Goal: Task Accomplishment & Management: Complete application form

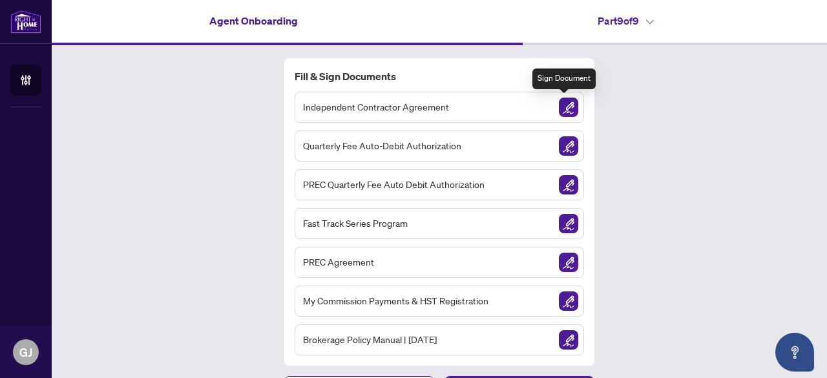
click at [559, 106] on img "Sign Document" at bounding box center [568, 107] width 19 height 19
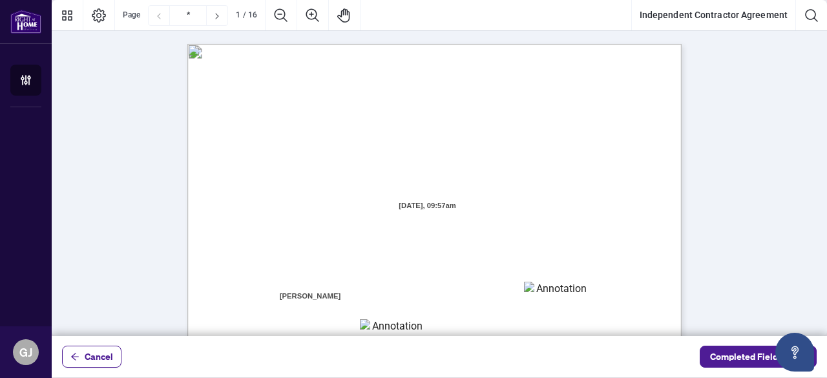
scroll to position [147, 0]
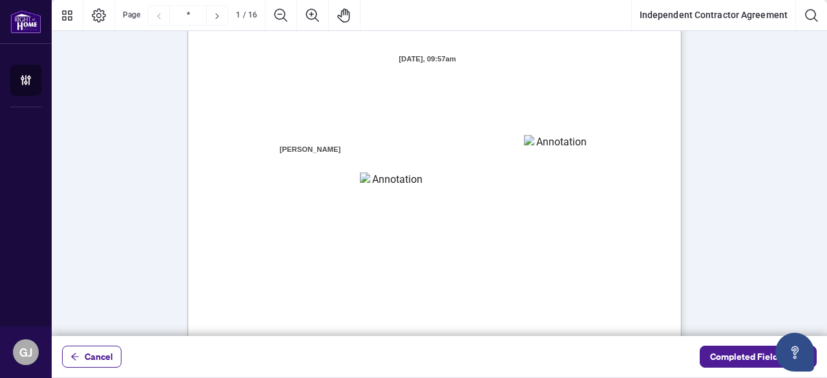
click at [548, 143] on textarea "01K5Y6RV4X4T6WFX60VT7BCT4Z" at bounding box center [556, 144] width 65 height 19
type textarea "**********"
click at [380, 185] on textarea "01K5Y6RJKJWE4BTFT97CD0PPS3" at bounding box center [392, 180] width 65 height 16
type textarea "**********"
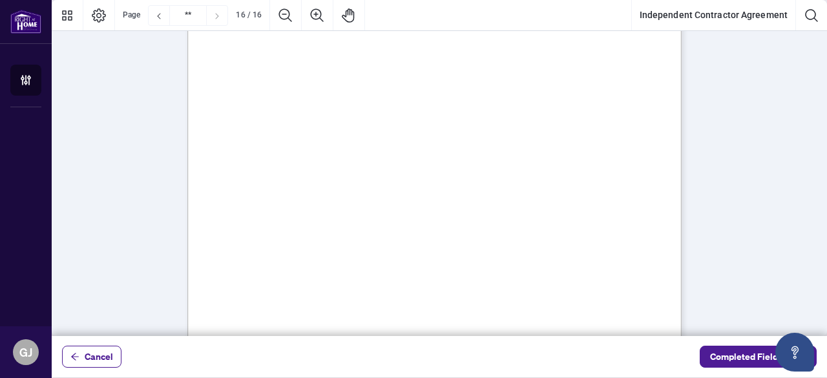
type input "**"
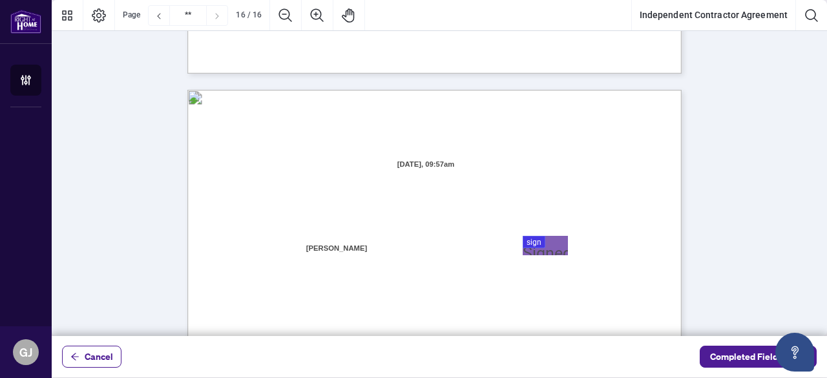
scroll to position [9908, 0]
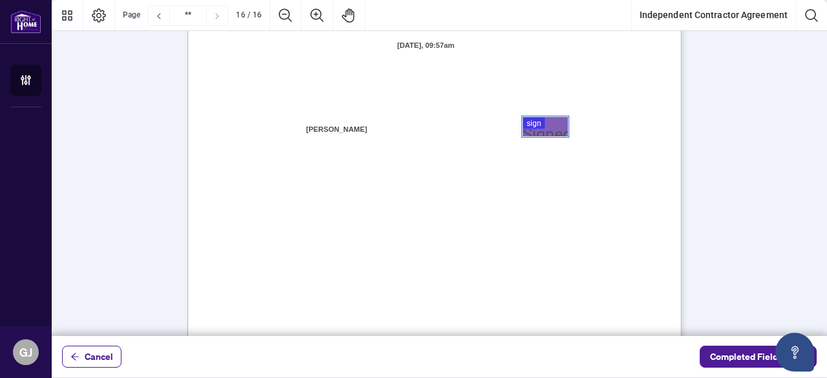
click at [545, 129] on div at bounding box center [439, 168] width 775 height 336
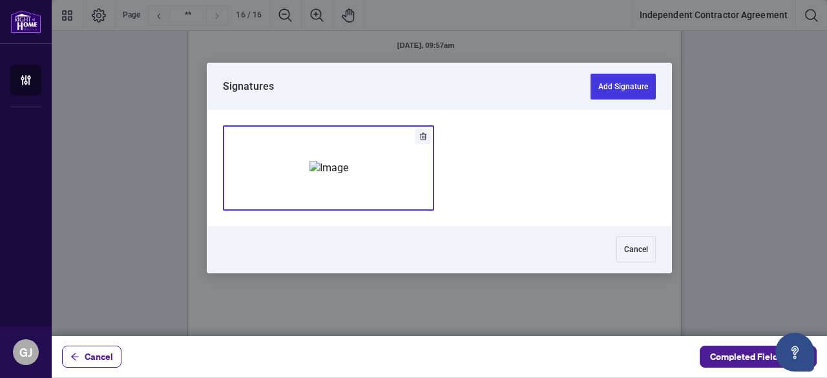
click at [348, 175] on img "Add Signature" at bounding box center [328, 168] width 39 height 14
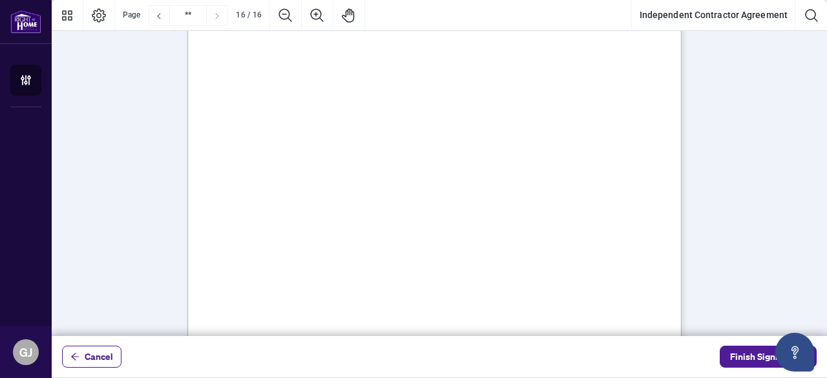
scroll to position [10195, 0]
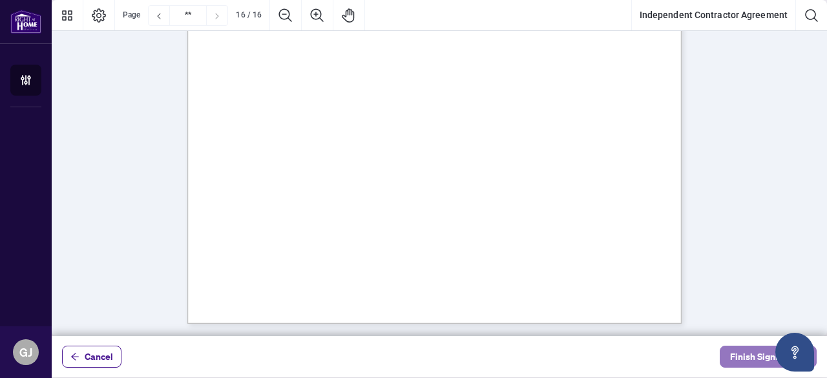
click at [742, 362] on span "Finish Signing" at bounding box center [759, 356] width 58 height 21
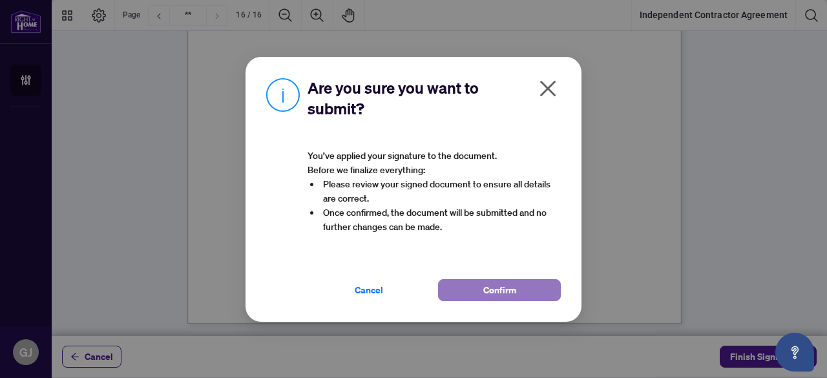
click at [482, 285] on button "Confirm" at bounding box center [499, 290] width 123 height 22
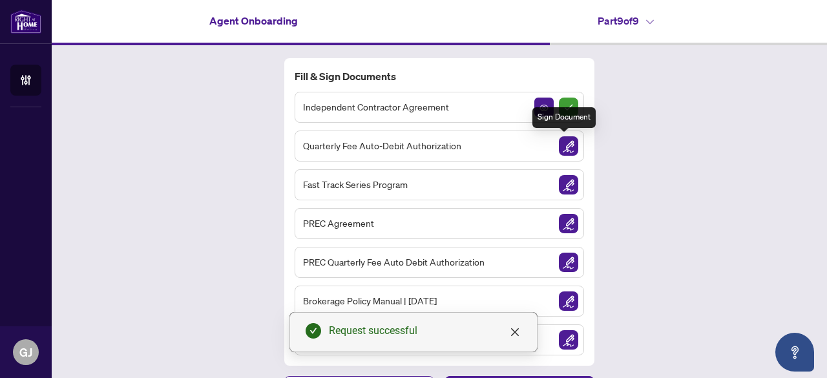
click at [567, 148] on img "Sign Document" at bounding box center [568, 145] width 19 height 19
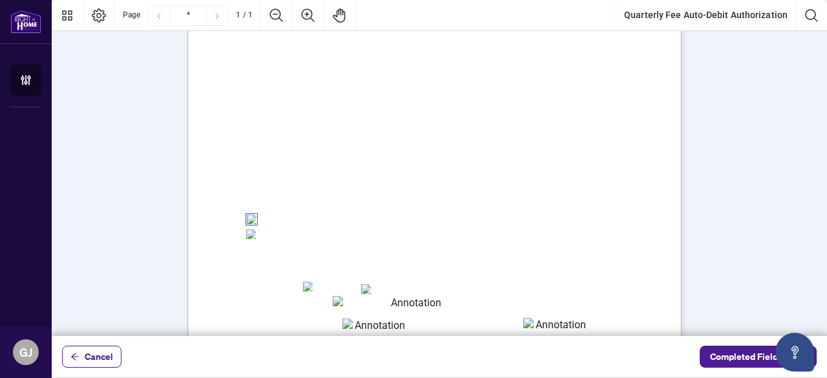
scroll to position [234, 0]
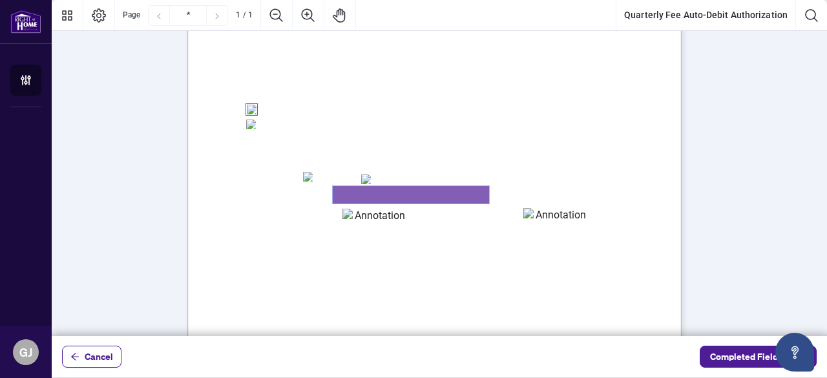
click at [375, 197] on textarea "01K5Y6PKJS17WYE5B4HS4XCGSX" at bounding box center [411, 194] width 156 height 17
type textarea "**********"
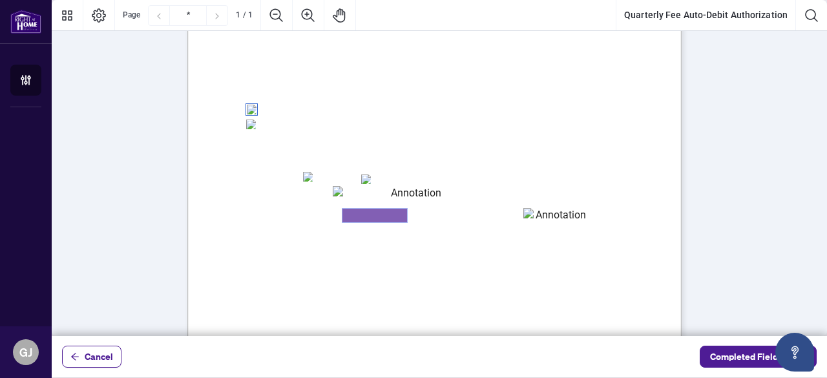
click at [366, 217] on textarea "01K5Y6PT6TCK0NXF9VGGP76KWK" at bounding box center [374, 216] width 65 height 14
type textarea "*******"
click at [562, 214] on textarea "01K5Y6Q7934GW12ZSCX61RQPT3" at bounding box center [555, 215] width 65 height 15
type textarea "***"
click at [334, 238] on span "Billing Authorization:" at bounding box center [290, 242] width 88 height 12
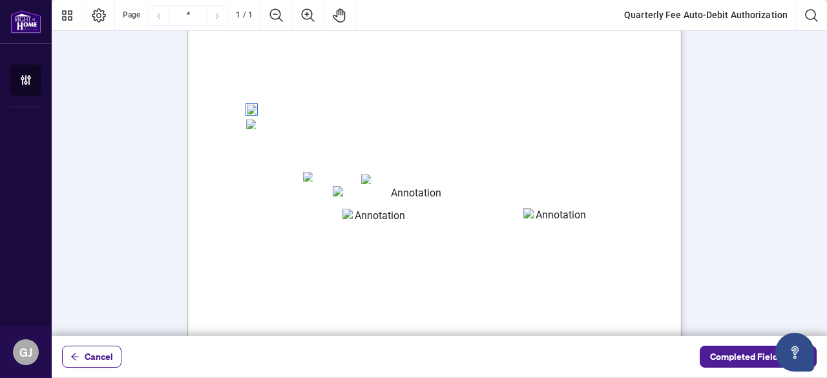
scroll to position [360, 0]
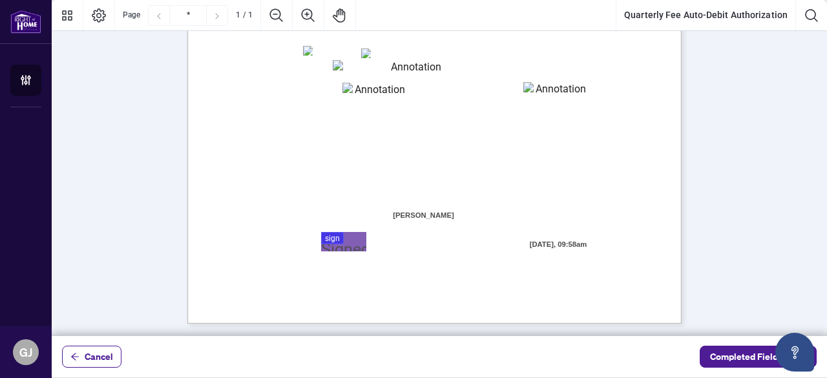
click at [328, 240] on div at bounding box center [439, 168] width 775 height 336
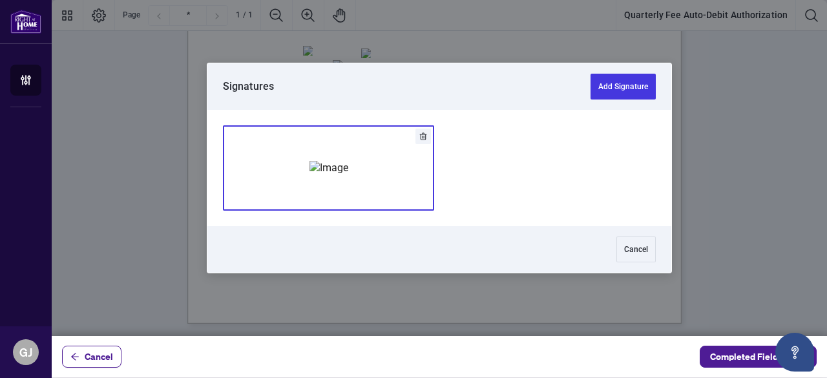
click at [348, 169] on img "Add Signature" at bounding box center [328, 168] width 39 height 14
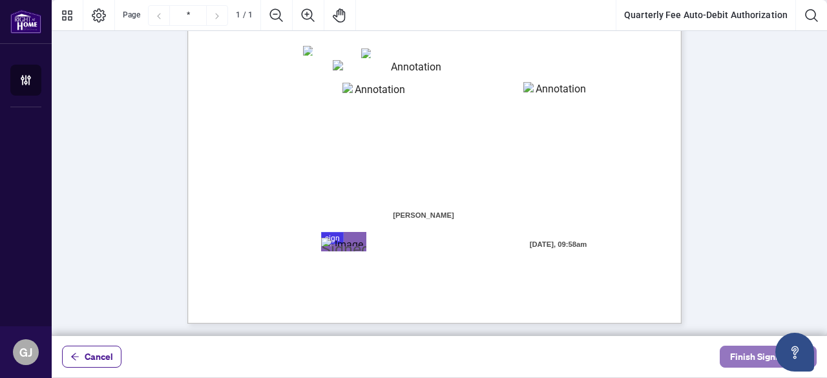
click at [758, 355] on span "Finish Signing" at bounding box center [759, 356] width 58 height 21
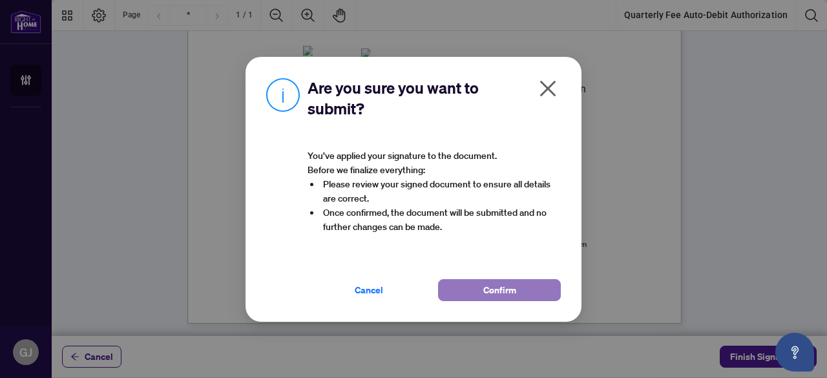
click at [506, 289] on span "Confirm" at bounding box center [499, 290] width 33 height 21
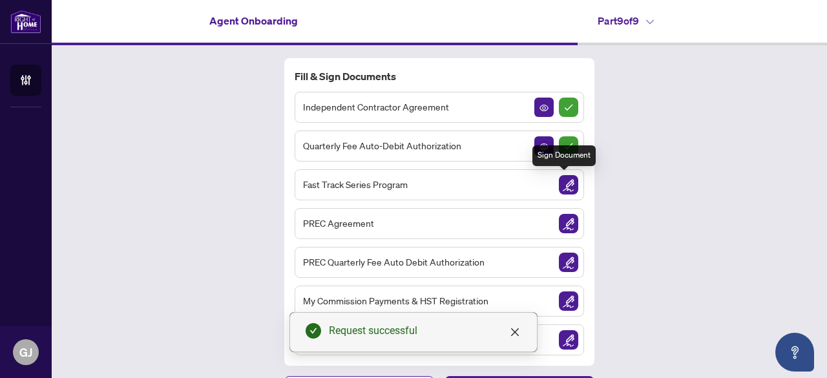
click at [561, 182] on img "Sign Document" at bounding box center [568, 184] width 19 height 19
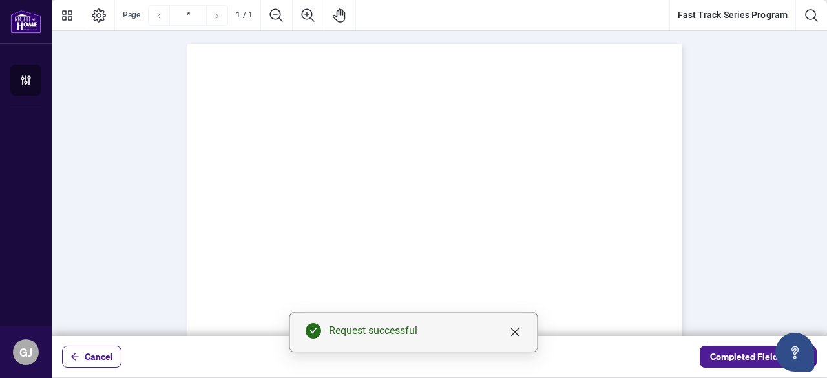
click at [561, 44] on div "Page 1" at bounding box center [434, 44] width 494 height 0
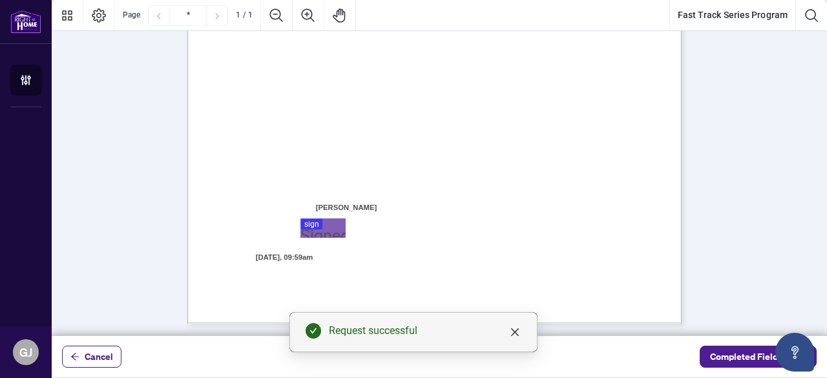
click at [318, 226] on div at bounding box center [439, 168] width 775 height 336
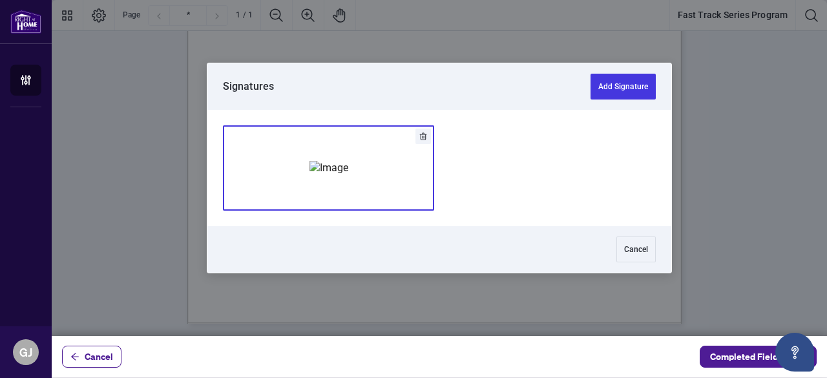
click at [348, 175] on img "Add Signature" at bounding box center [328, 168] width 39 height 14
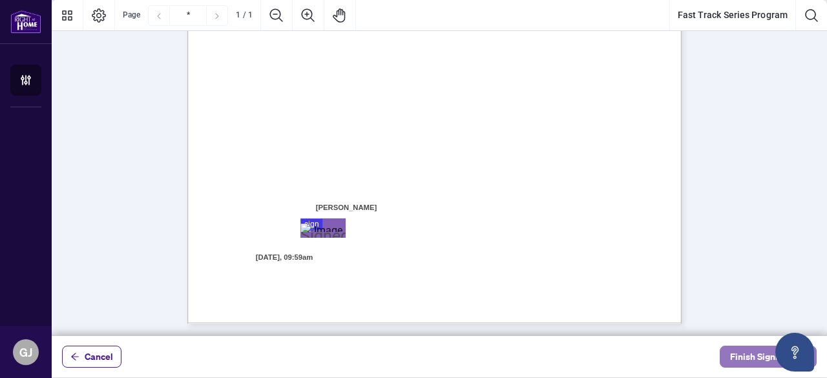
click at [738, 351] on span "Finish Signing" at bounding box center [759, 356] width 58 height 21
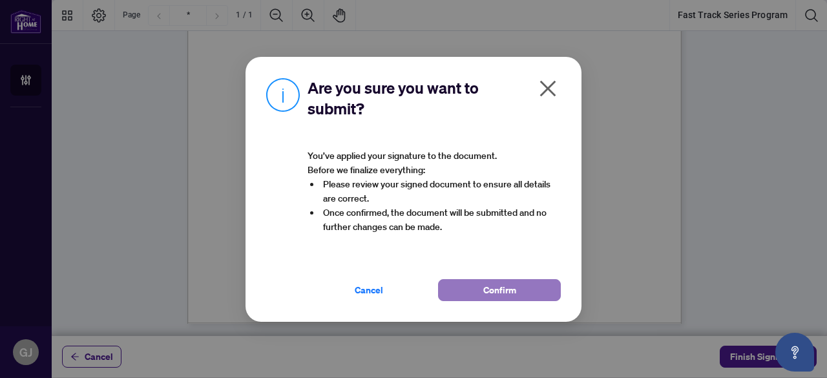
click at [491, 285] on span "Confirm" at bounding box center [499, 290] width 33 height 21
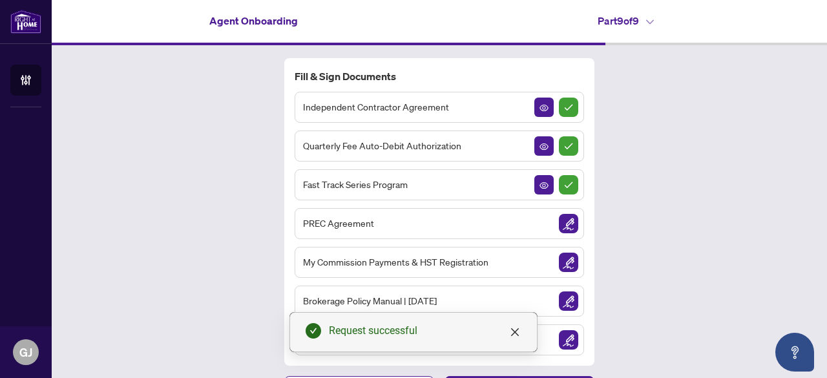
scroll to position [29, 0]
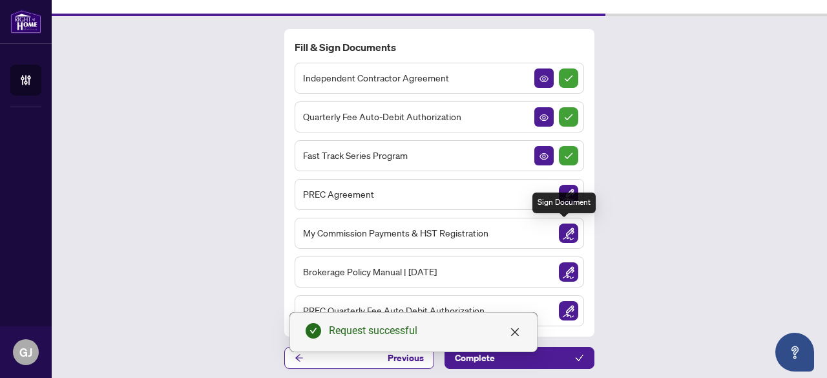
click at [568, 231] on img "Sign Document" at bounding box center [568, 233] width 19 height 19
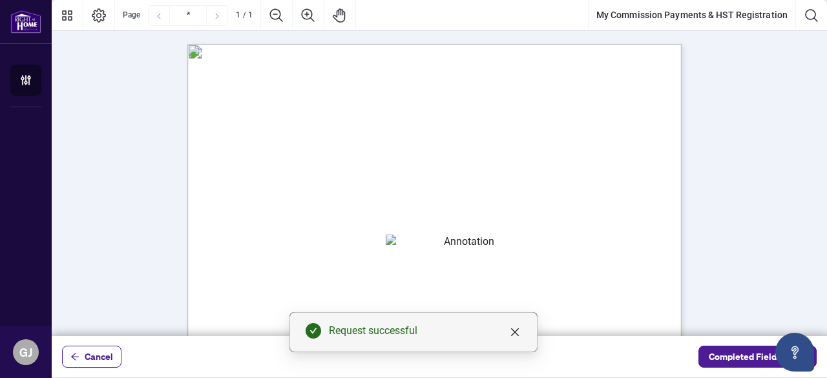
click at [448, 245] on textarea "01K5Y7K4134FJHY21PR4WWF4WN" at bounding box center [464, 243] width 156 height 19
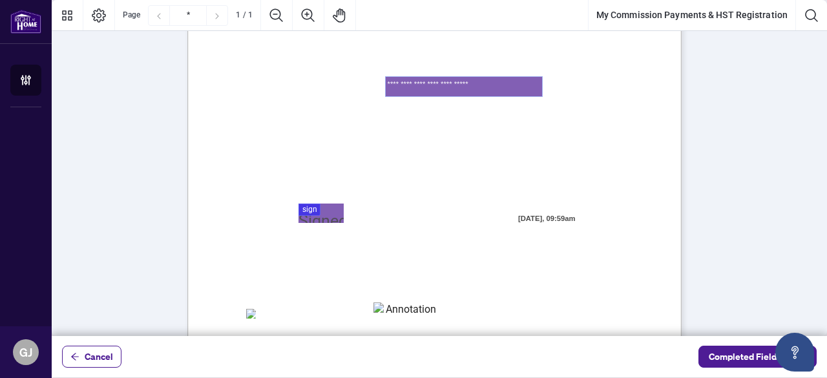
scroll to position [163, 0]
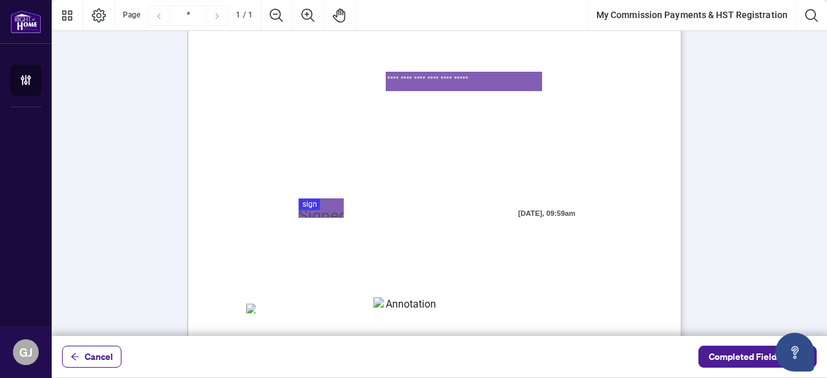
type textarea "**********"
click at [314, 210] on div at bounding box center [439, 168] width 775 height 336
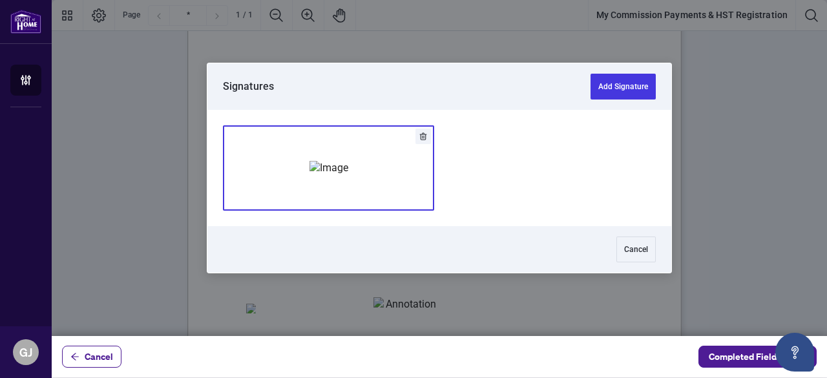
click at [348, 192] on div "Add Signature" at bounding box center [328, 167] width 39 height 129
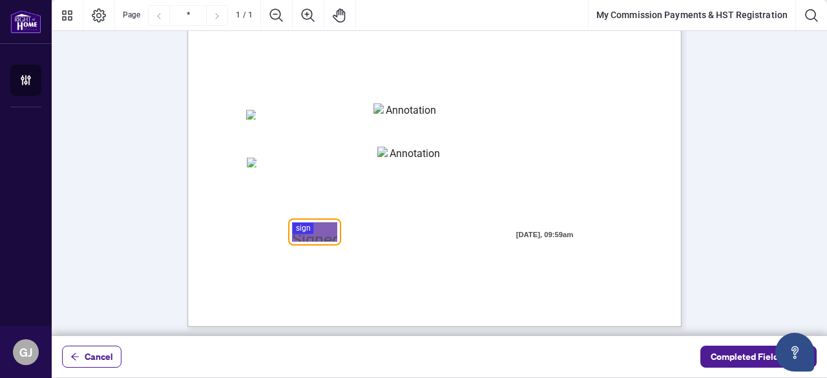
scroll to position [360, 0]
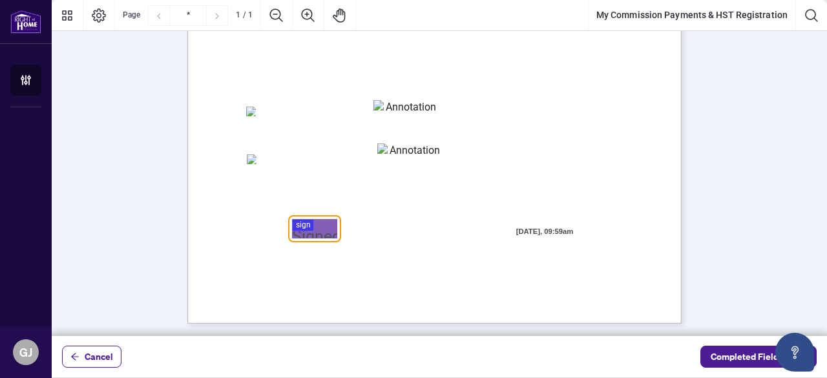
click at [394, 112] on textarea "01K5Y7KPVYFM7QZEK1MN02E8T3" at bounding box center [405, 109] width 65 height 19
type textarea "**********"
click at [328, 133] on span "Home Realty for Electronic Transfer (Direct Deposit) of my commission cheques." at bounding box center [385, 128] width 278 height 12
click at [320, 229] on div at bounding box center [439, 168] width 775 height 336
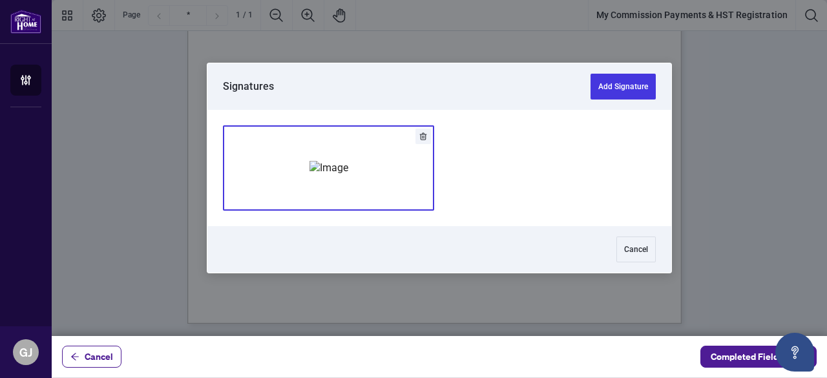
click at [348, 191] on div "Add Signature" at bounding box center [328, 167] width 39 height 129
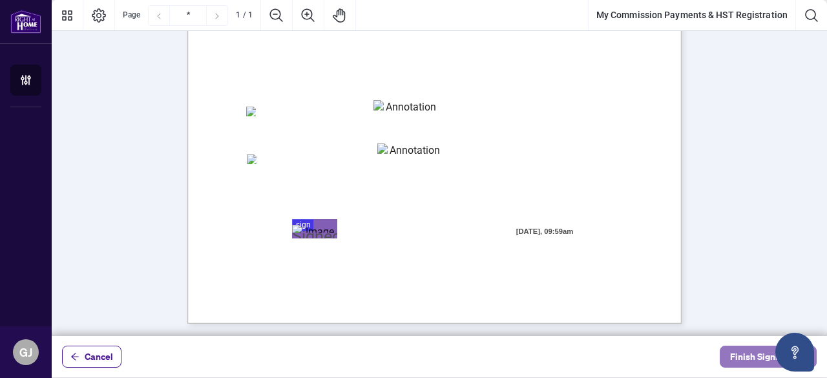
click at [737, 354] on span "Finish Signing" at bounding box center [759, 356] width 58 height 21
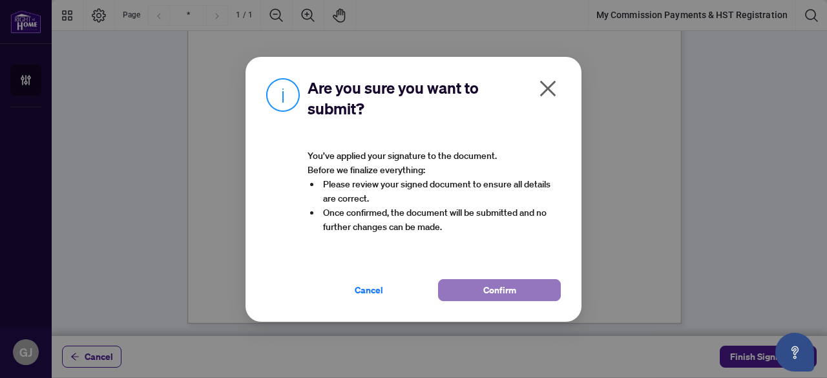
click at [496, 291] on span "Confirm" at bounding box center [499, 290] width 33 height 21
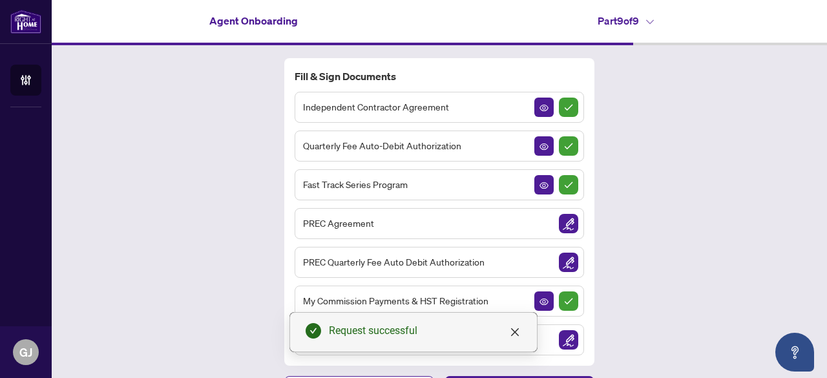
scroll to position [29, 0]
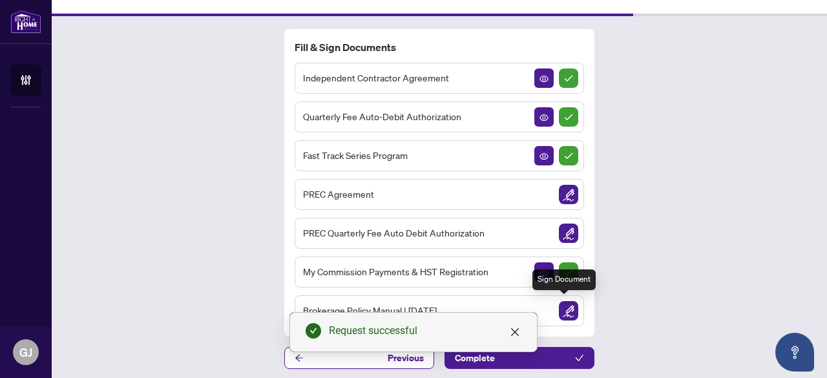
click at [563, 304] on img "Sign Document" at bounding box center [568, 310] width 19 height 19
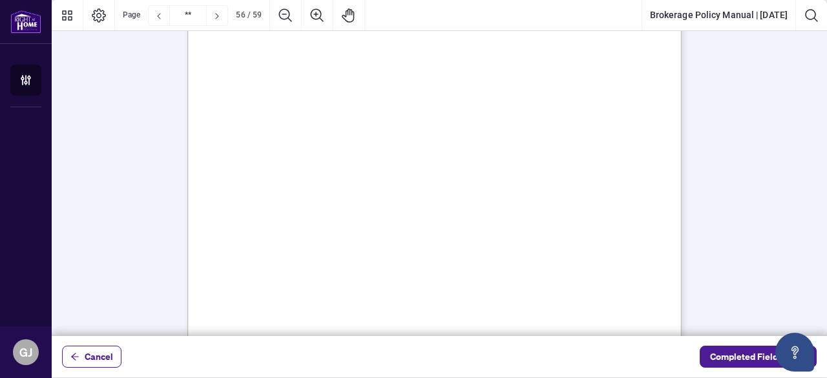
scroll to position [36177, 0]
type input "**"
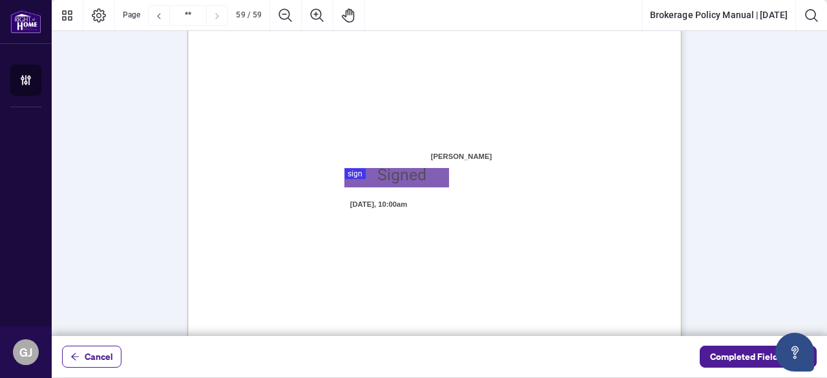
scroll to position [38273, 0]
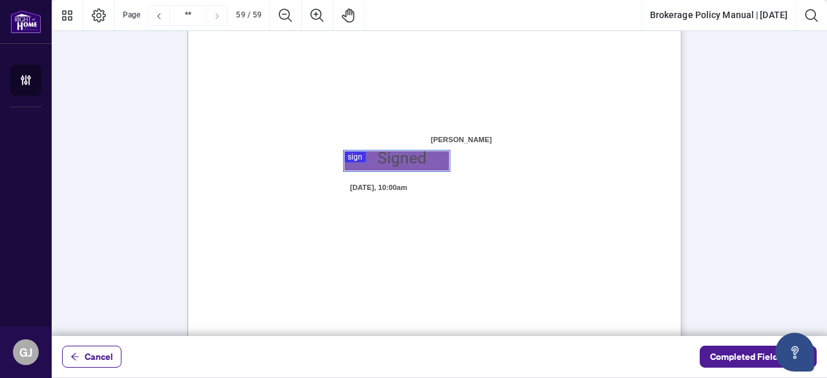
click at [411, 167] on div at bounding box center [439, 168] width 775 height 336
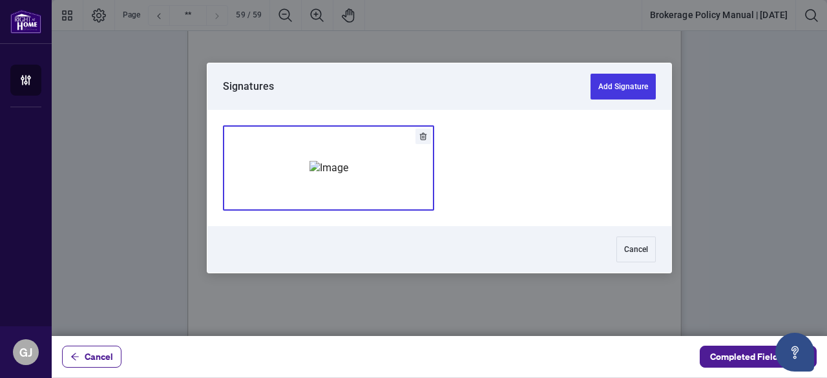
click at [348, 161] on img "Add Signature" at bounding box center [328, 168] width 39 height 14
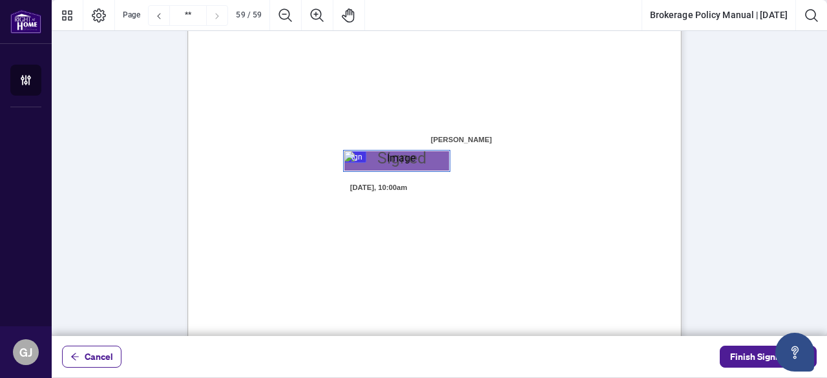
scroll to position [38374, 0]
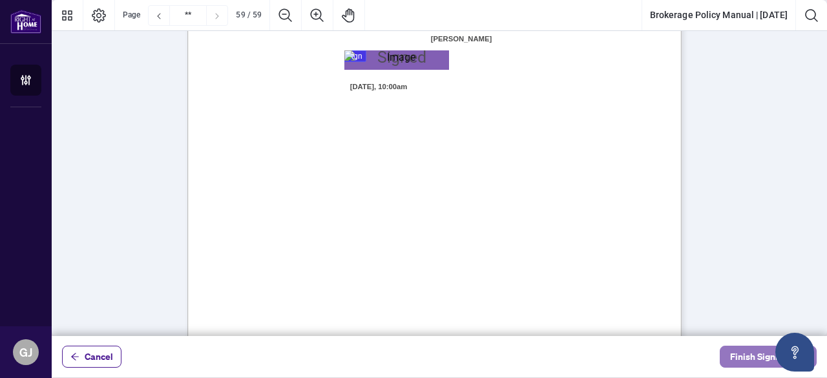
click at [746, 355] on span "Finish Signing" at bounding box center [759, 356] width 58 height 21
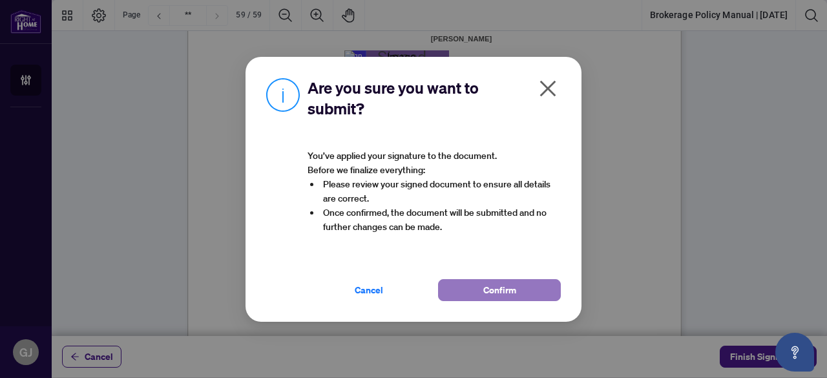
click at [502, 286] on span "Confirm" at bounding box center [499, 290] width 33 height 21
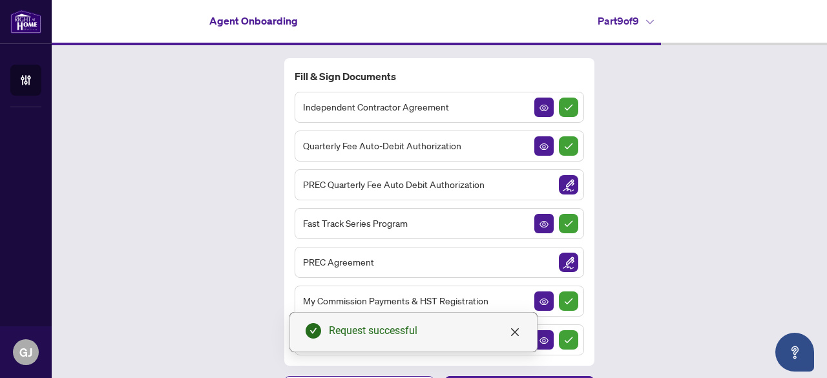
click at [567, 184] on img "Sign Document" at bounding box center [568, 184] width 19 height 19
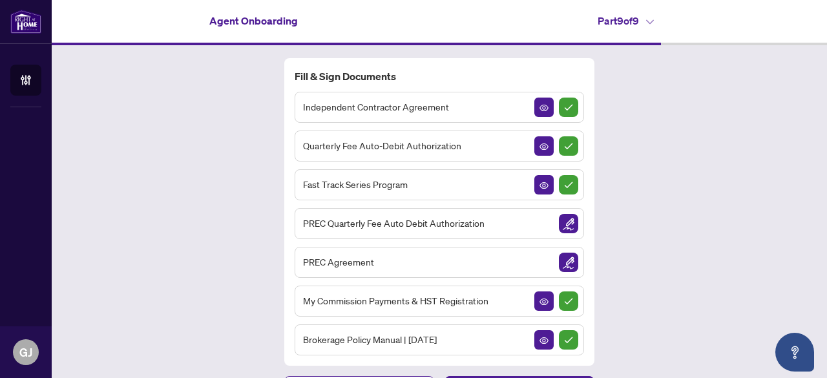
click at [561, 264] on img "Sign Document" at bounding box center [568, 262] width 19 height 19
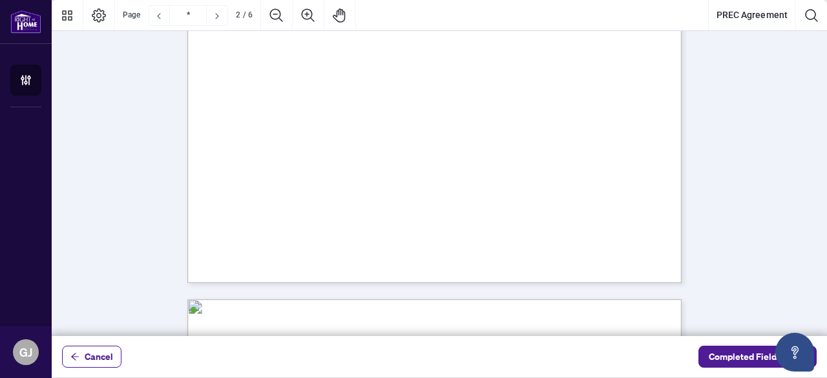
type input "*"
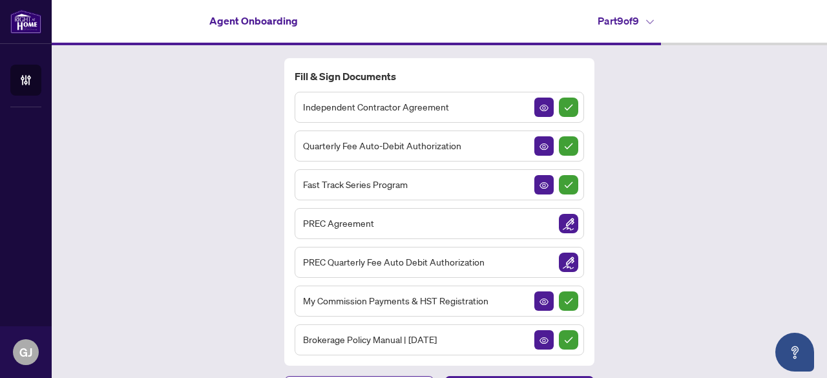
scroll to position [29, 0]
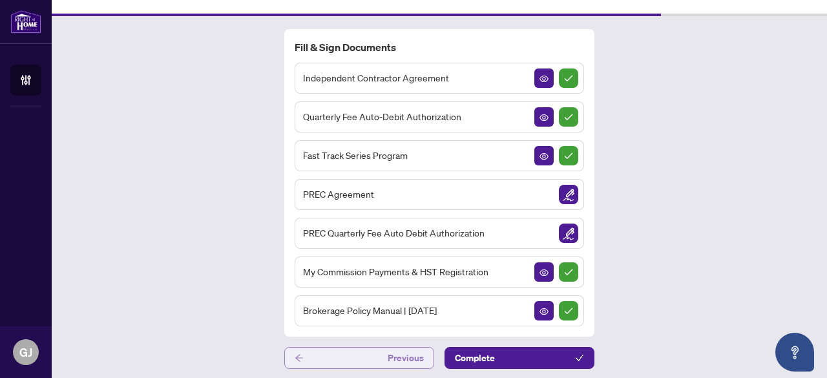
click at [337, 362] on button "Previous" at bounding box center [359, 358] width 150 height 22
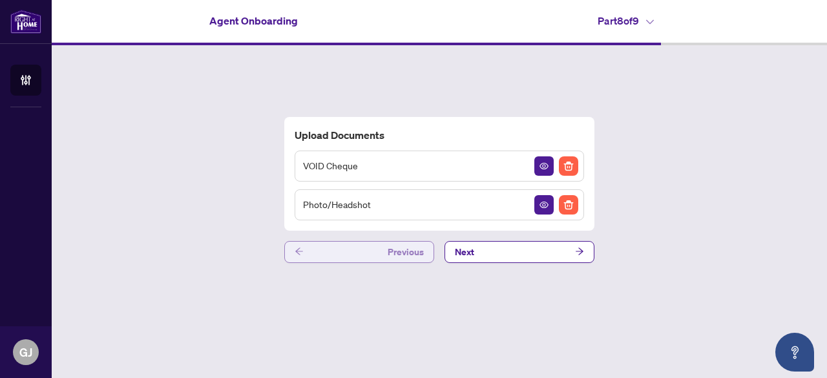
click at [337, 362] on main "Agent Onboarding Part 8 of 9   Upload Documents VOID Cheque Photo/Headshot Prev…" at bounding box center [439, 189] width 775 height 378
click at [339, 256] on button "Previous" at bounding box center [359, 252] width 150 height 22
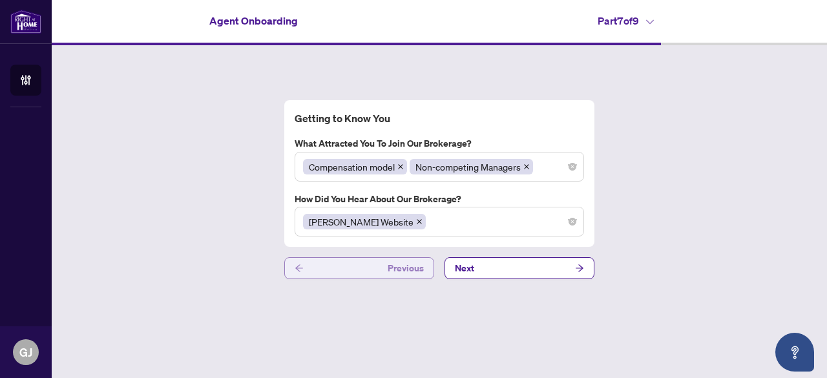
click at [340, 266] on button "Previous" at bounding box center [359, 268] width 150 height 22
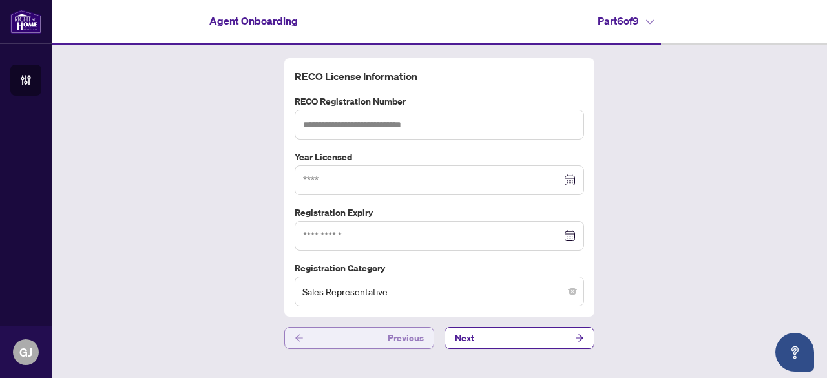
click at [329, 337] on button "Previous" at bounding box center [359, 338] width 150 height 22
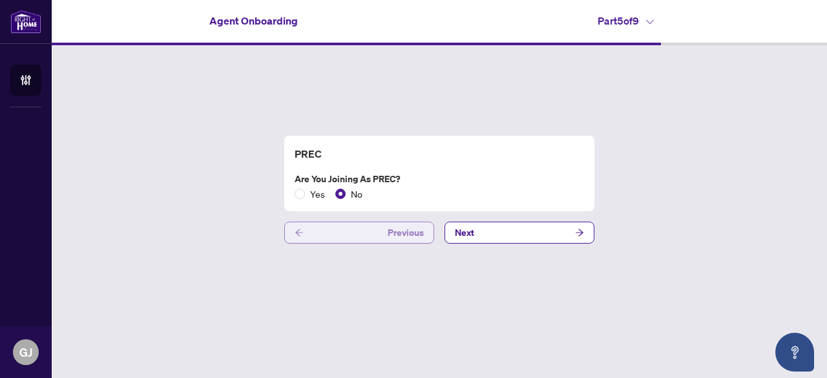
click at [338, 236] on button "Previous" at bounding box center [359, 233] width 150 height 22
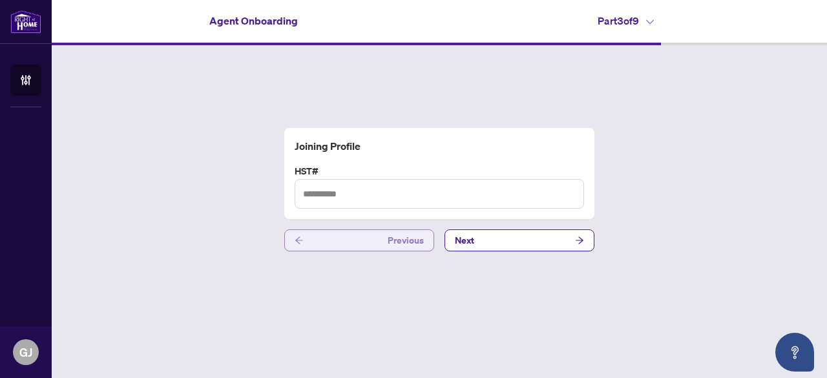
click at [338, 236] on button "Previous" at bounding box center [359, 240] width 150 height 22
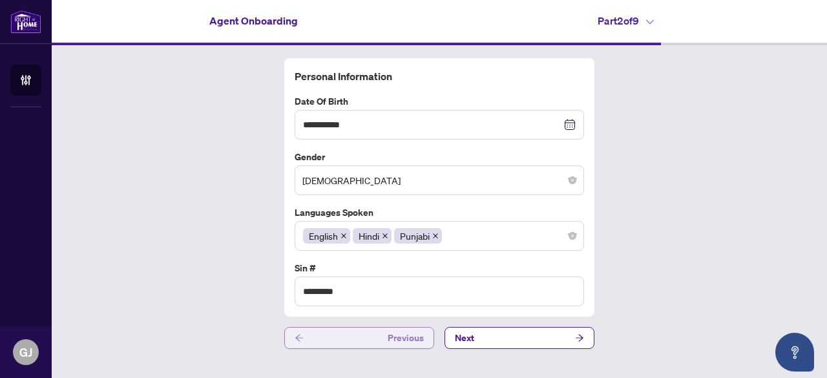
click at [333, 335] on button "Previous" at bounding box center [359, 338] width 150 height 22
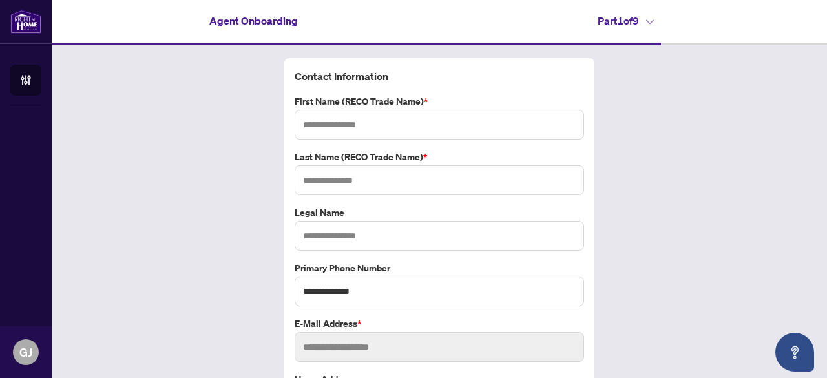
type input "*****"
type input "******"
type input "**********"
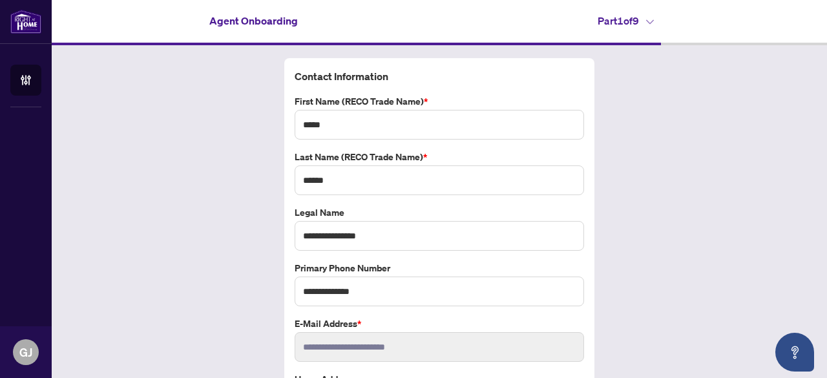
scroll to position [90, 0]
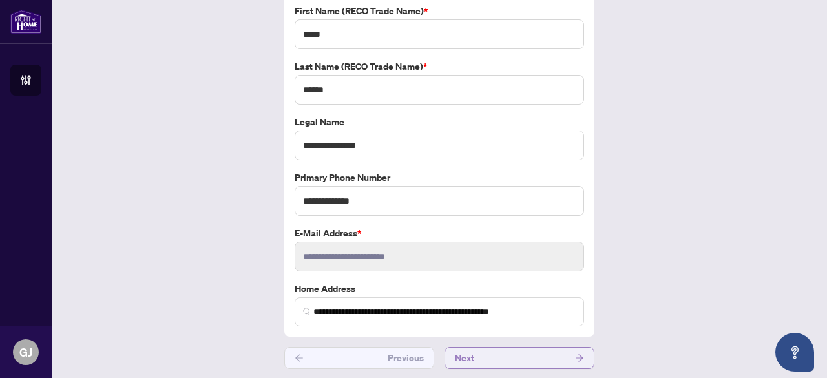
click at [514, 348] on button "Next" at bounding box center [519, 358] width 150 height 22
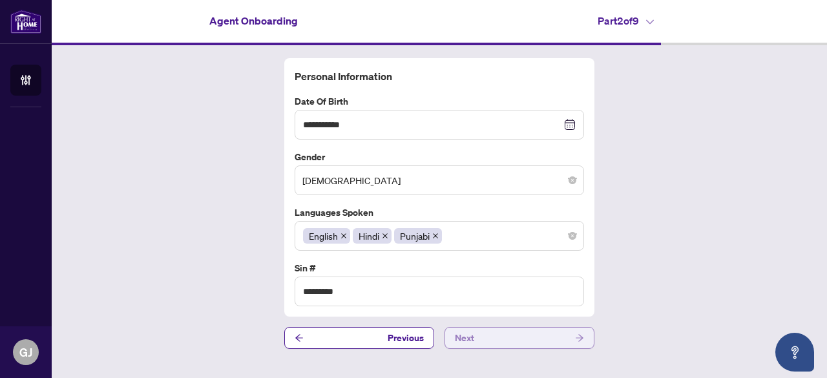
click at [513, 333] on button "Next" at bounding box center [519, 338] width 150 height 22
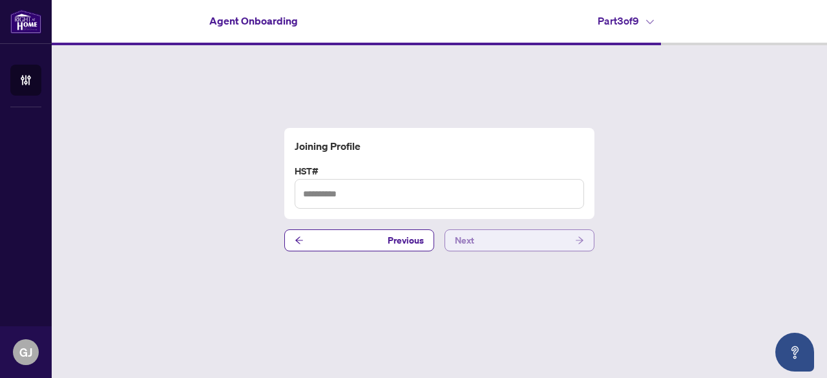
click at [495, 243] on button "Next" at bounding box center [519, 240] width 150 height 22
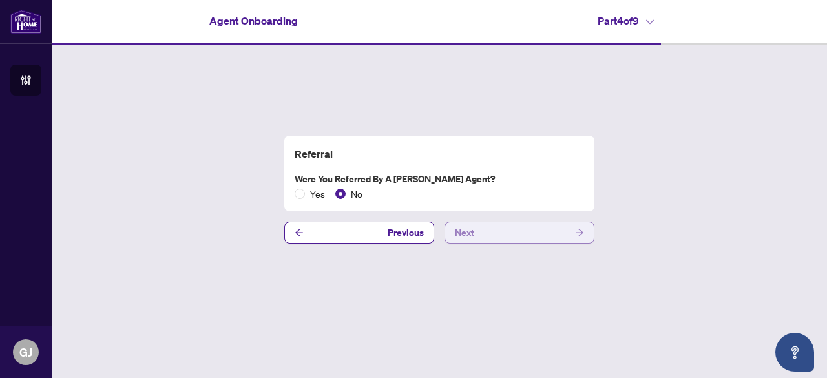
click at [495, 243] on button "Next" at bounding box center [519, 233] width 150 height 22
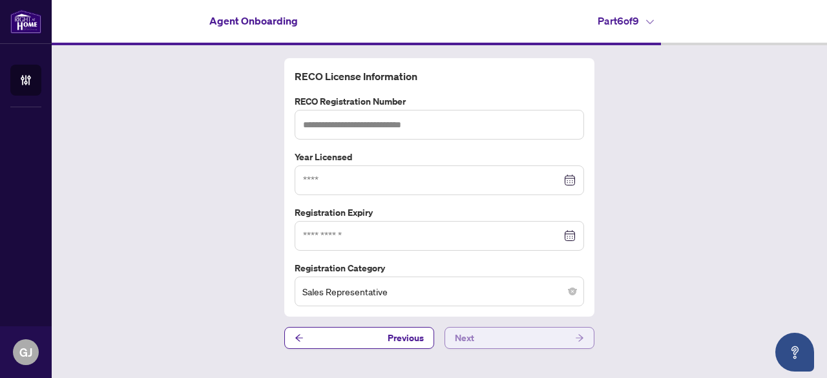
click at [494, 341] on button "Next" at bounding box center [519, 338] width 150 height 22
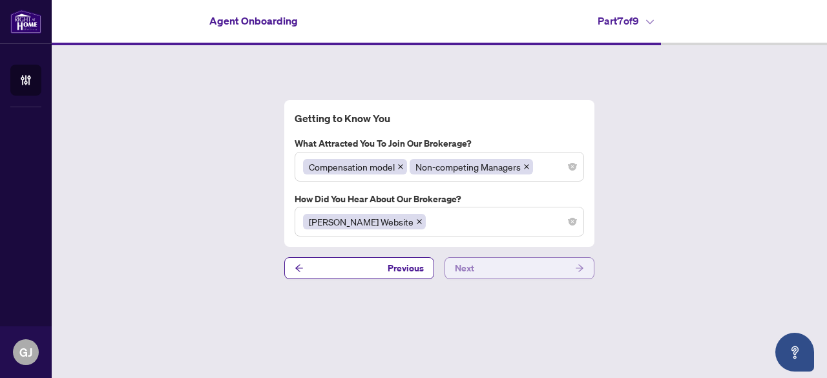
click at [494, 269] on button "Next" at bounding box center [519, 268] width 150 height 22
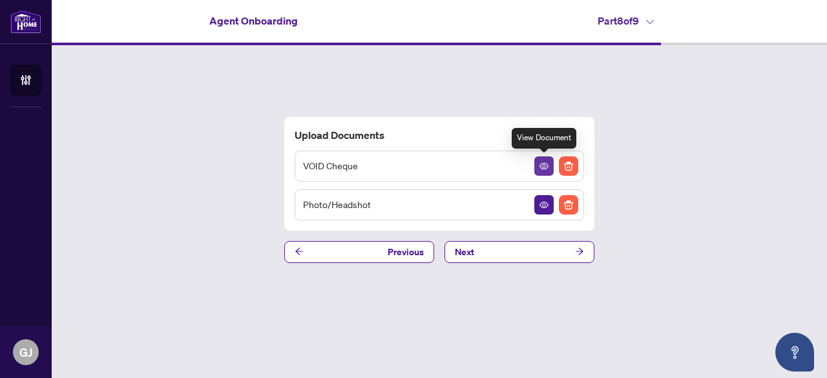
click at [544, 169] on icon "View Document" at bounding box center [543, 165] width 9 height 9
click at [370, 203] on div "Photo/Headshot" at bounding box center [439, 204] width 289 height 31
click at [491, 255] on button "Next" at bounding box center [519, 252] width 150 height 22
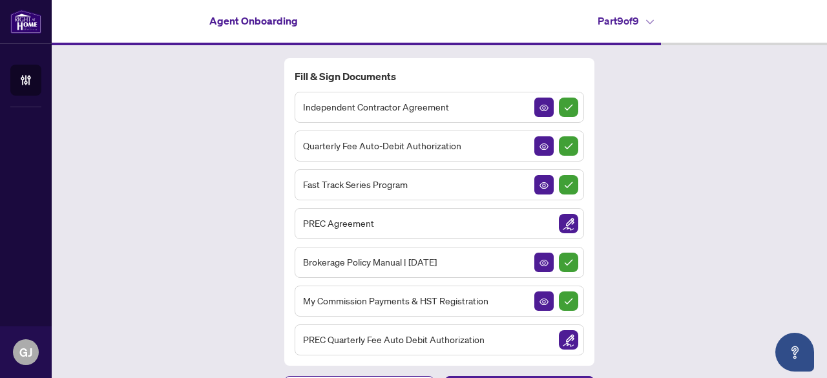
scroll to position [29, 0]
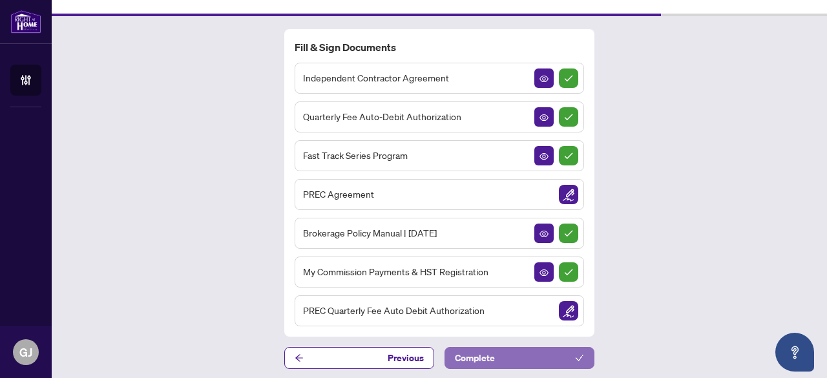
click at [495, 347] on button "Complete" at bounding box center [519, 358] width 150 height 22
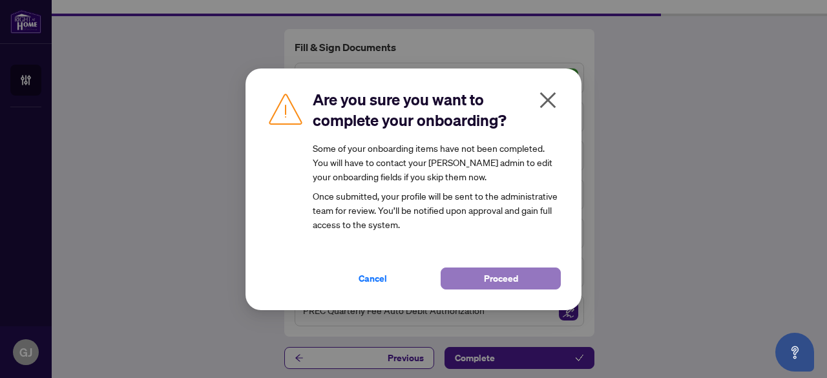
click at [509, 271] on span "Proceed" at bounding box center [501, 278] width 34 height 21
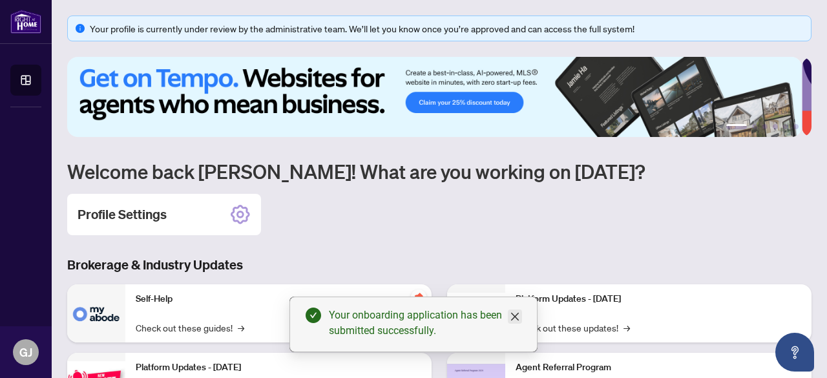
click at [513, 315] on icon "close" at bounding box center [515, 317] width 8 height 8
